Goal: Register for event/course

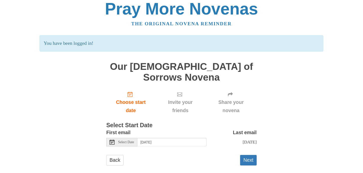
scroll to position [5, 0]
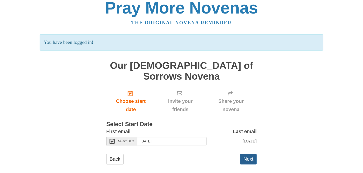
click at [245, 154] on button "Next" at bounding box center [248, 159] width 17 height 10
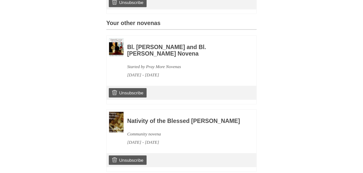
scroll to position [246, 0]
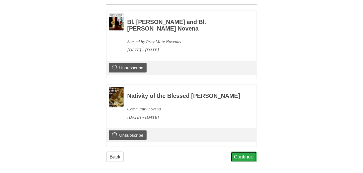
click at [235, 152] on link "Continue" at bounding box center [244, 157] width 26 height 10
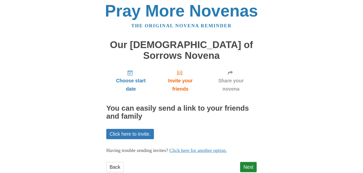
scroll to position [5, 0]
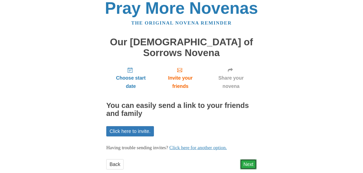
click at [244, 159] on link "Next" at bounding box center [248, 164] width 17 height 10
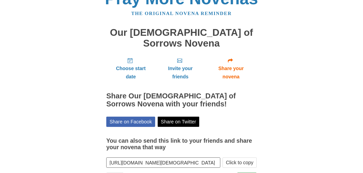
scroll to position [28, 0]
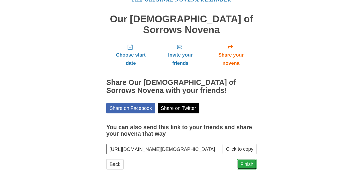
click at [249, 159] on link "Finish" at bounding box center [247, 164] width 20 height 10
